Goal: Task Accomplishment & Management: Use online tool/utility

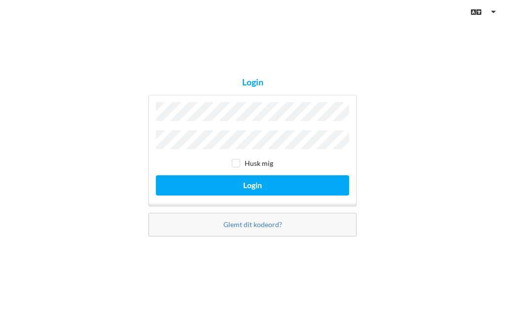
click at [239, 162] on input "checkbox" at bounding box center [236, 163] width 8 height 8
checkbox input "true"
click at [291, 176] on button "Login" at bounding box center [252, 185] width 193 height 20
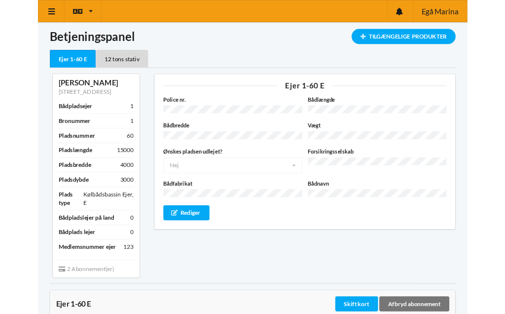
scroll to position [11, 0]
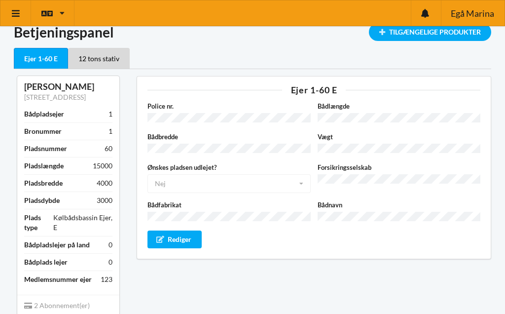
click at [13, 9] on icon at bounding box center [16, 13] width 10 height 9
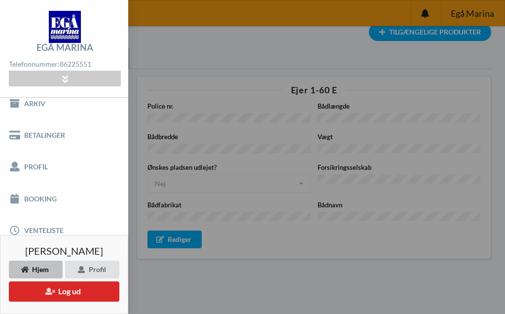
scroll to position [49, 0]
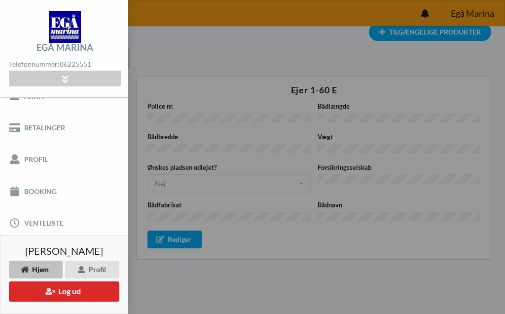
click at [32, 186] on link "Booking" at bounding box center [64, 191] width 128 height 32
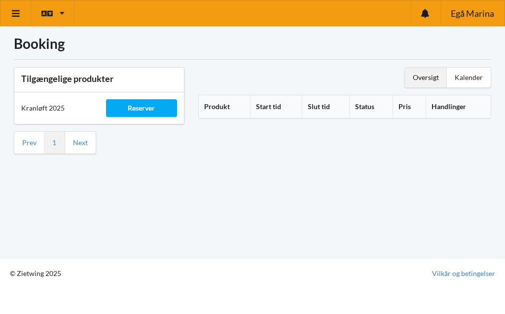
click at [165, 99] on div "Reserver" at bounding box center [141, 108] width 71 height 18
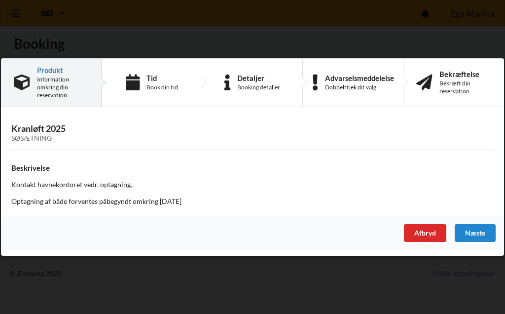
click at [480, 232] on div "Næste" at bounding box center [475, 233] width 41 height 18
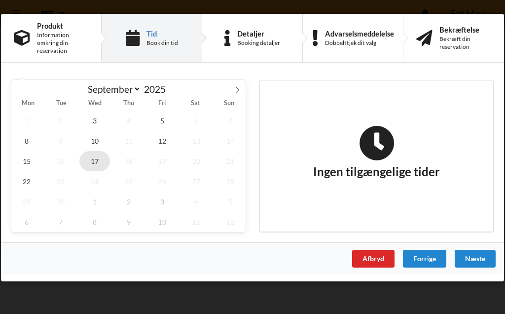
click at [96, 157] on span "17" at bounding box center [94, 161] width 31 height 20
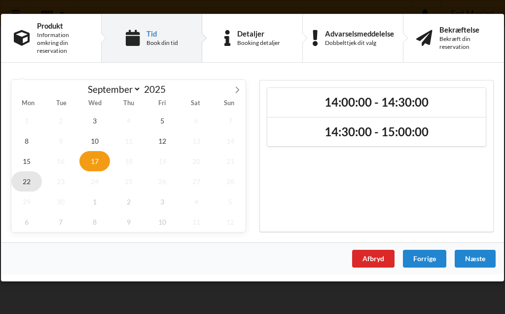
click at [27, 182] on span "22" at bounding box center [26, 181] width 31 height 20
click at [97, 158] on span "17" at bounding box center [94, 161] width 31 height 20
click at [25, 162] on span "15" at bounding box center [26, 161] width 31 height 20
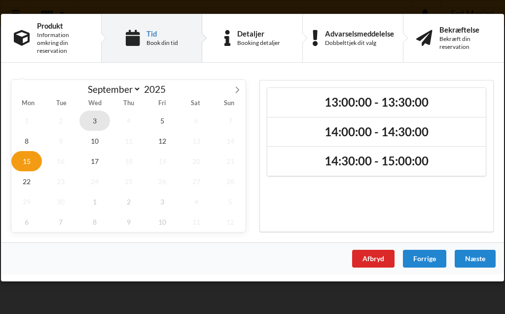
click at [95, 119] on span "3" at bounding box center [94, 121] width 31 height 20
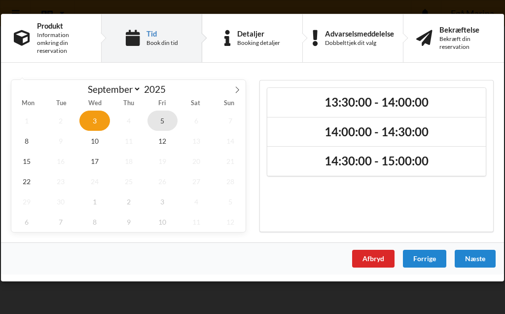
click at [163, 117] on span "5" at bounding box center [163, 121] width 31 height 20
click at [101, 139] on span "10" at bounding box center [94, 141] width 31 height 20
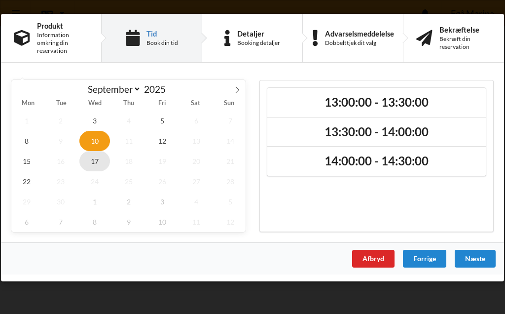
click at [97, 160] on span "17" at bounding box center [94, 161] width 31 height 20
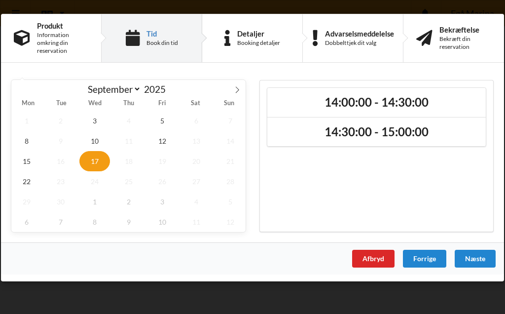
click at [378, 97] on h2 "14:00:00 - 14:30:00" at bounding box center [376, 102] width 205 height 15
click at [481, 259] on div "Næste" at bounding box center [475, 259] width 41 height 18
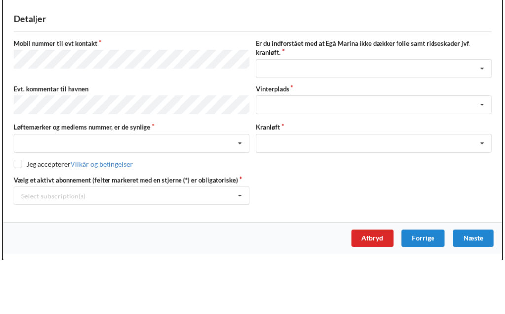
scroll to position [49, 0]
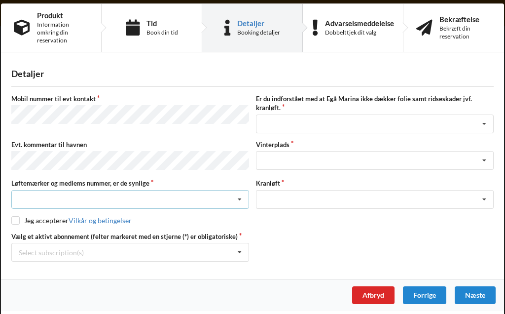
click at [241, 198] on icon at bounding box center [239, 200] width 15 height 18
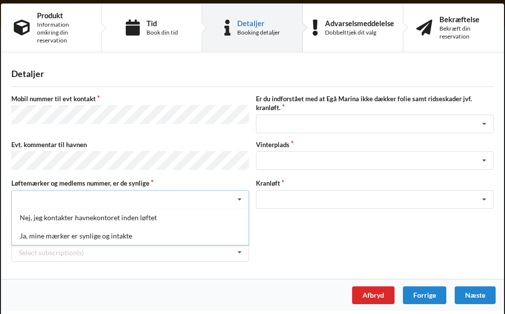
click at [140, 231] on div "Ja, mine mærker er synlige og intakte" at bounding box center [130, 236] width 237 height 18
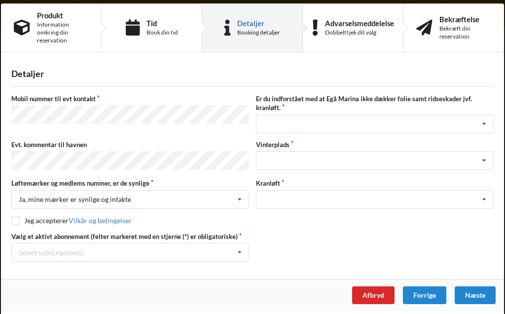
click at [17, 216] on input "checkbox" at bounding box center [15, 220] width 8 height 8
checkbox input "true"
click at [489, 155] on icon at bounding box center [484, 161] width 15 height 18
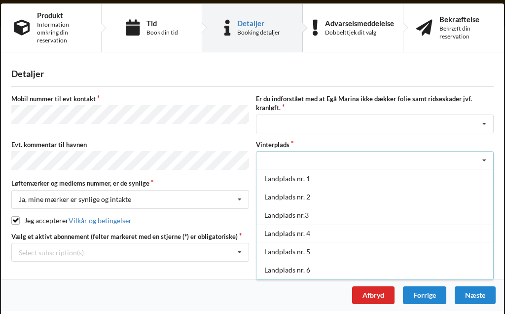
click at [302, 214] on div "Landplads nr.3" at bounding box center [375, 215] width 237 height 18
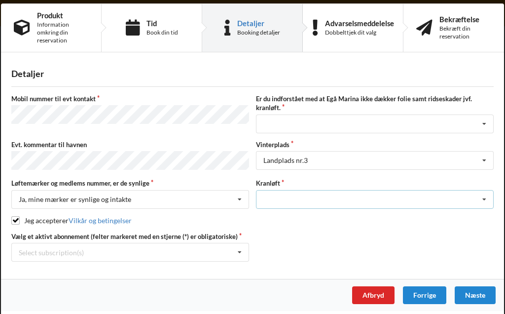
click at [486, 198] on icon at bounding box center [484, 200] width 15 height 18
click at [291, 217] on div "Optagning" at bounding box center [375, 217] width 237 height 18
click at [240, 252] on icon at bounding box center [239, 252] width 15 height 18
click at [53, 270] on div "* Ejer 1-60 E" at bounding box center [130, 270] width 237 height 18
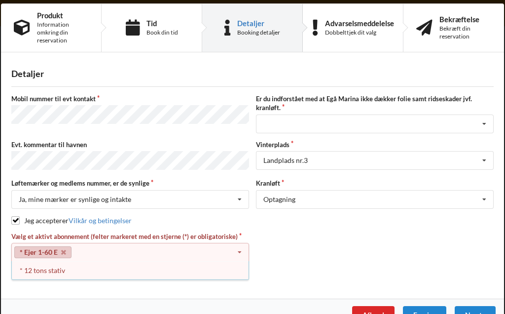
click at [49, 270] on div "* 12 tons stativ" at bounding box center [130, 270] width 237 height 18
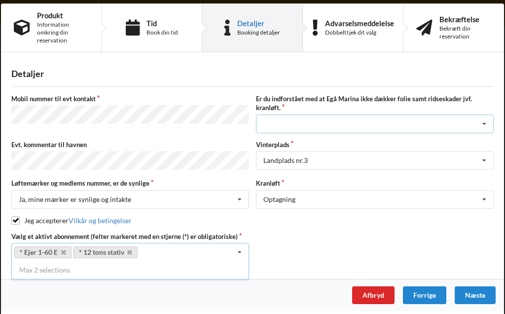
click at [487, 120] on icon at bounding box center [484, 124] width 15 height 18
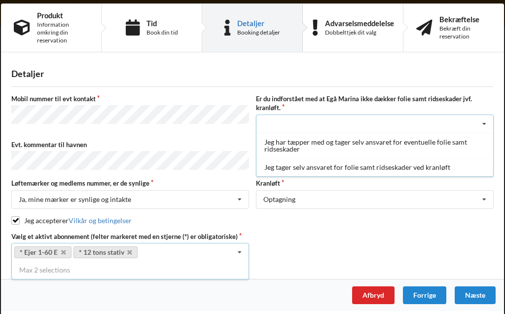
click at [439, 164] on div "Jeg tager selv ansvaret for folie samt ridseskader ved kranløft" at bounding box center [375, 167] width 237 height 18
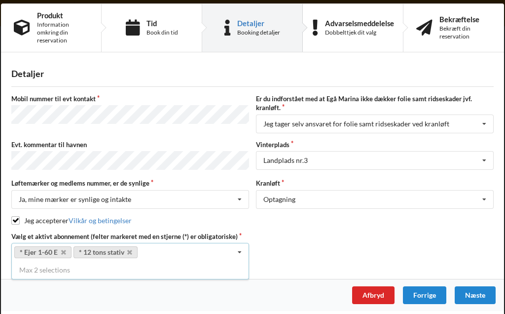
click at [480, 298] on div "Næste" at bounding box center [475, 295] width 41 height 18
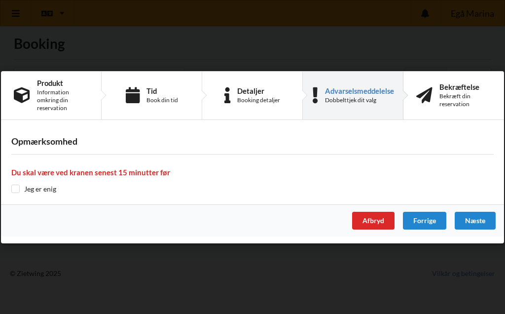
click at [12, 183] on div "Opmærksomhed Du skal være ved kranen senest 15 minutter før Jeg er enig" at bounding box center [252, 164] width 503 height 77
click at [21, 182] on div "Opmærksomhed Du skal være ved kranen senest 15 minutter før Jeg er enig" at bounding box center [252, 164] width 503 height 77
click at [18, 188] on input "checkbox" at bounding box center [15, 189] width 8 height 8
checkbox input "true"
click at [485, 219] on div "Næste" at bounding box center [475, 221] width 41 height 18
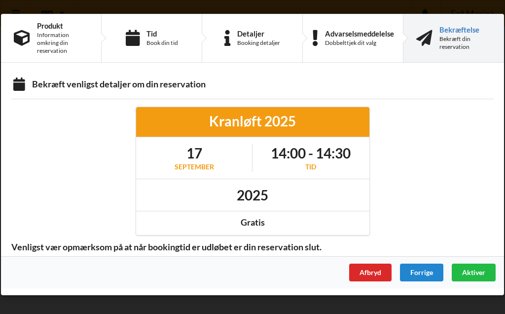
click at [482, 271] on span "Aktiver" at bounding box center [473, 272] width 23 height 8
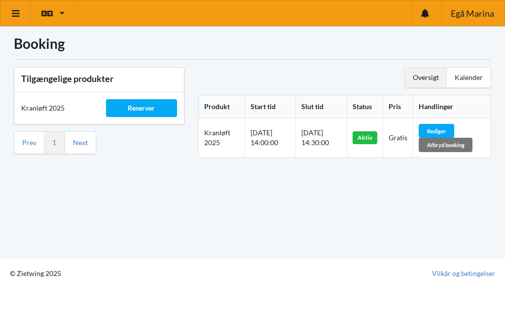
click at [432, 76] on div "Oversigt" at bounding box center [426, 78] width 42 height 20
click at [431, 75] on div "Oversigt" at bounding box center [426, 78] width 42 height 20
click at [435, 76] on div "Oversigt" at bounding box center [426, 78] width 42 height 20
click at [13, 3] on link at bounding box center [15, 12] width 31 height 25
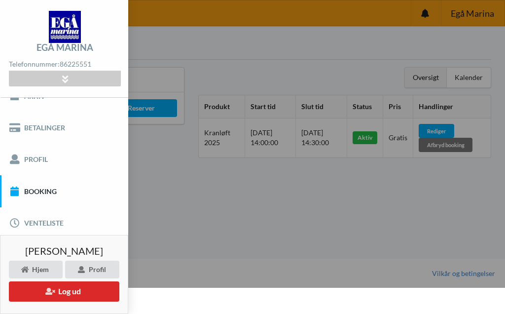
click at [65, 290] on button "Log ud" at bounding box center [64, 291] width 111 height 20
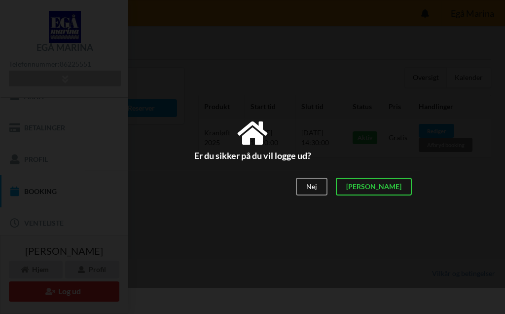
click at [400, 187] on div "[PERSON_NAME]" at bounding box center [374, 187] width 76 height 18
